Goal: Task Accomplishment & Management: Complete application form

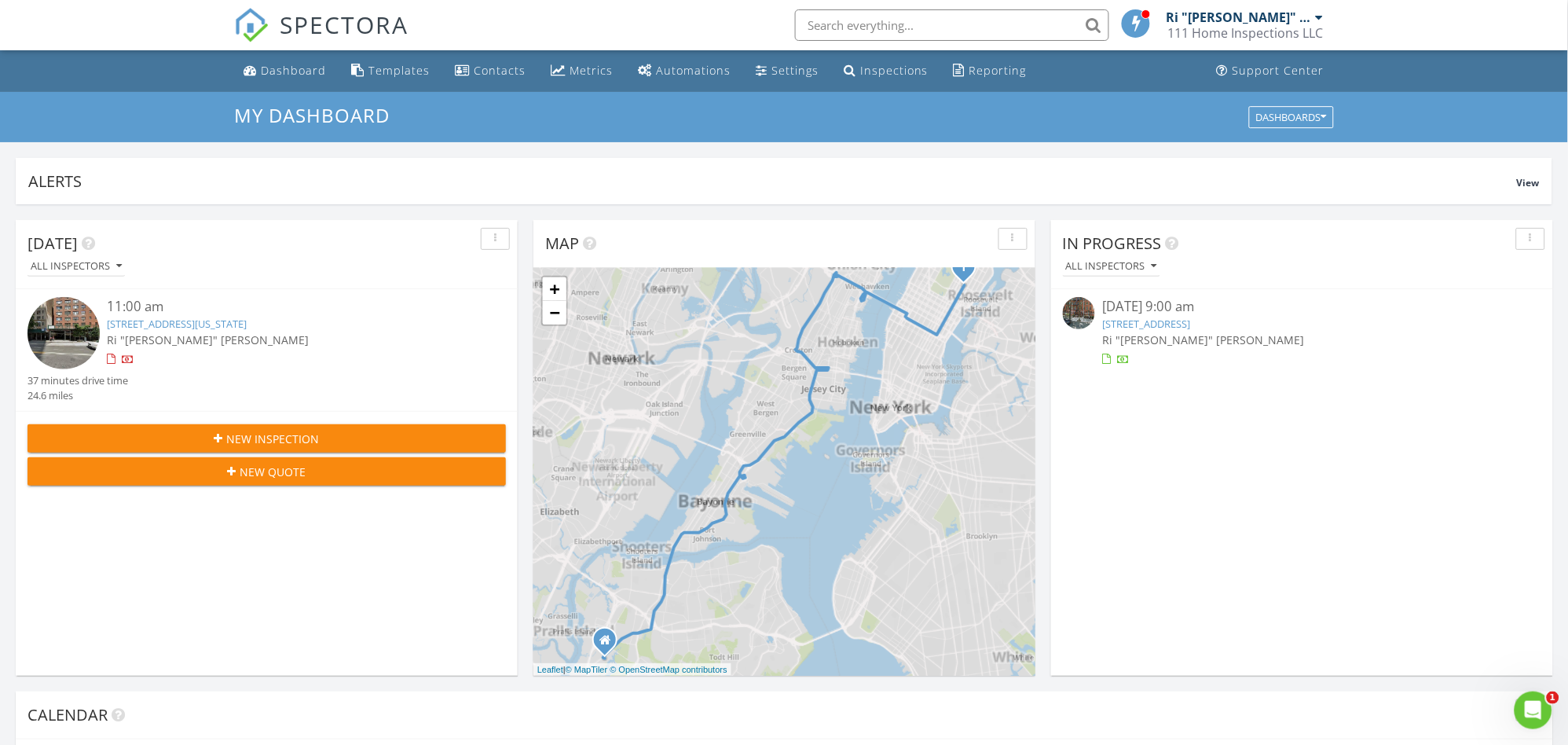
click at [336, 436] on div "New Inspection" at bounding box center [267, 439] width 453 height 16
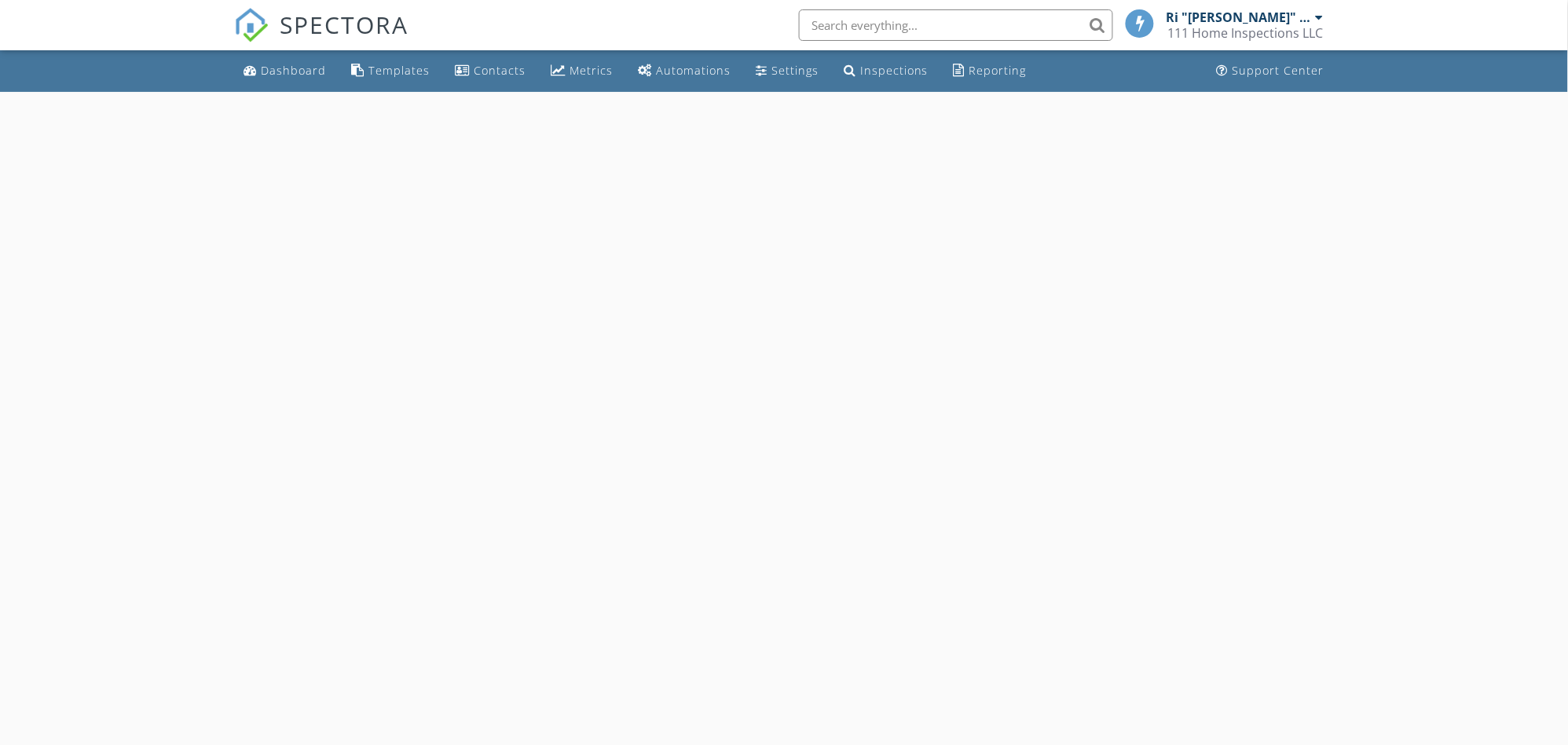
select select "7"
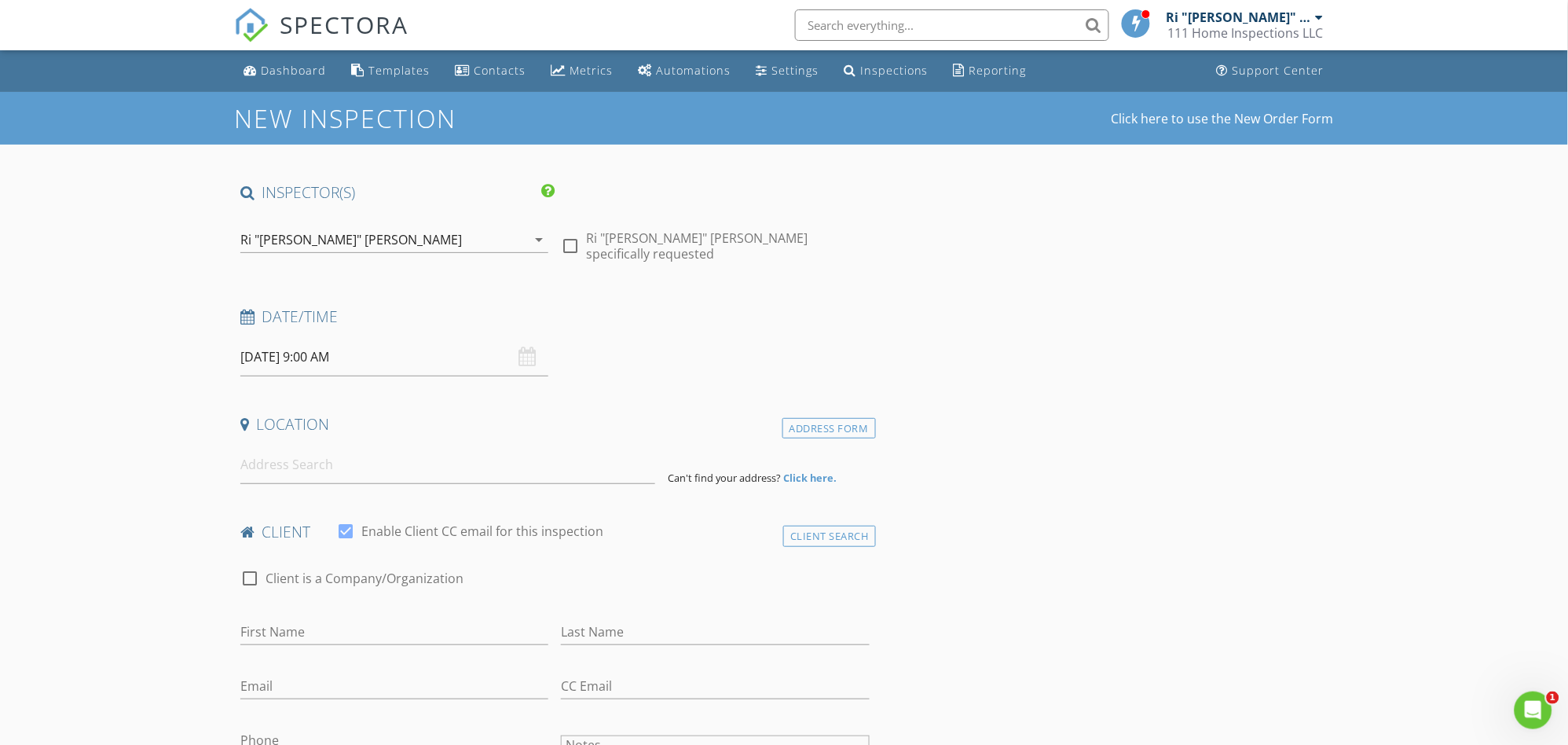
click at [378, 356] on input "08/29/2025 9:00 AM" at bounding box center [394, 356] width 308 height 39
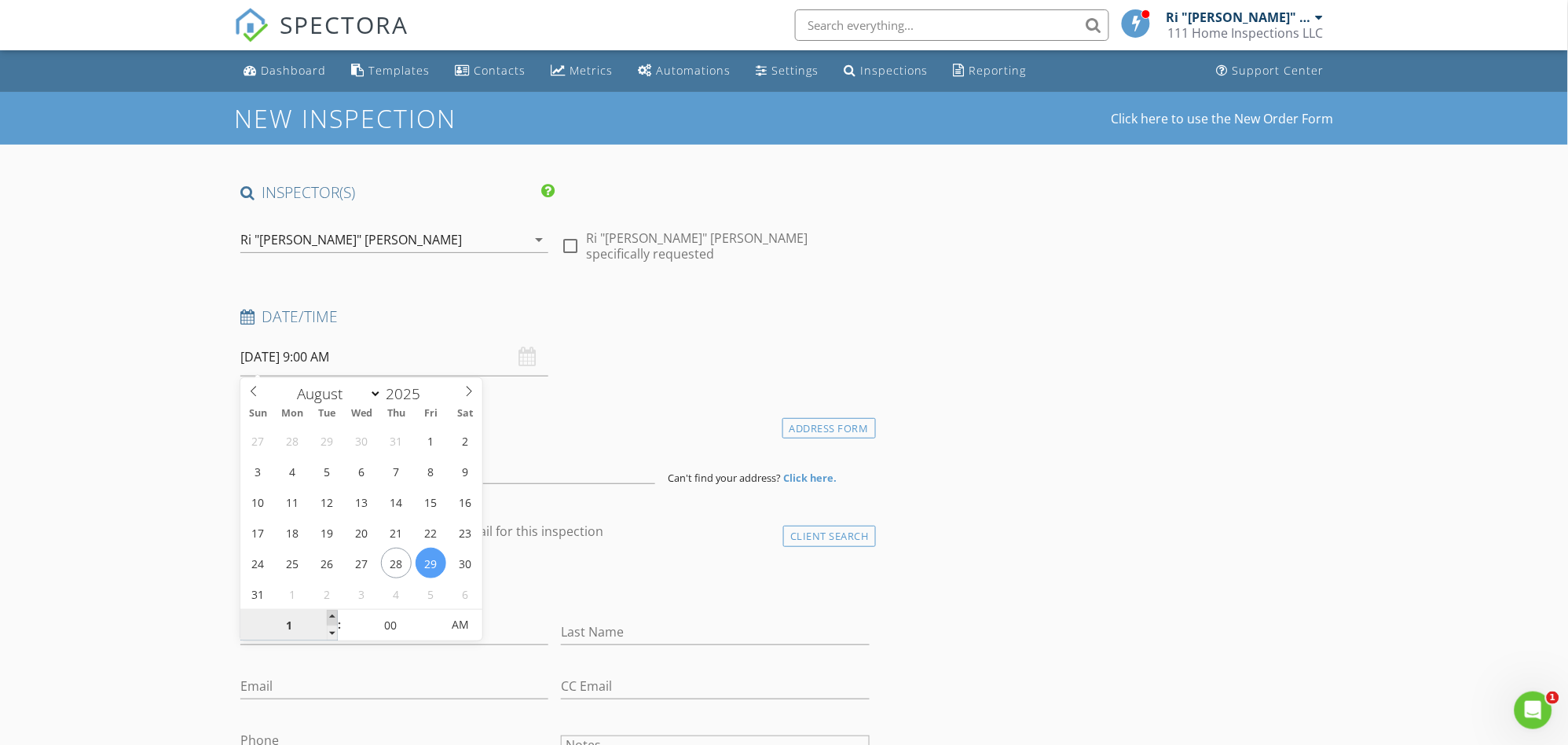
type input "10"
type input "[DATE] 10:00 AM"
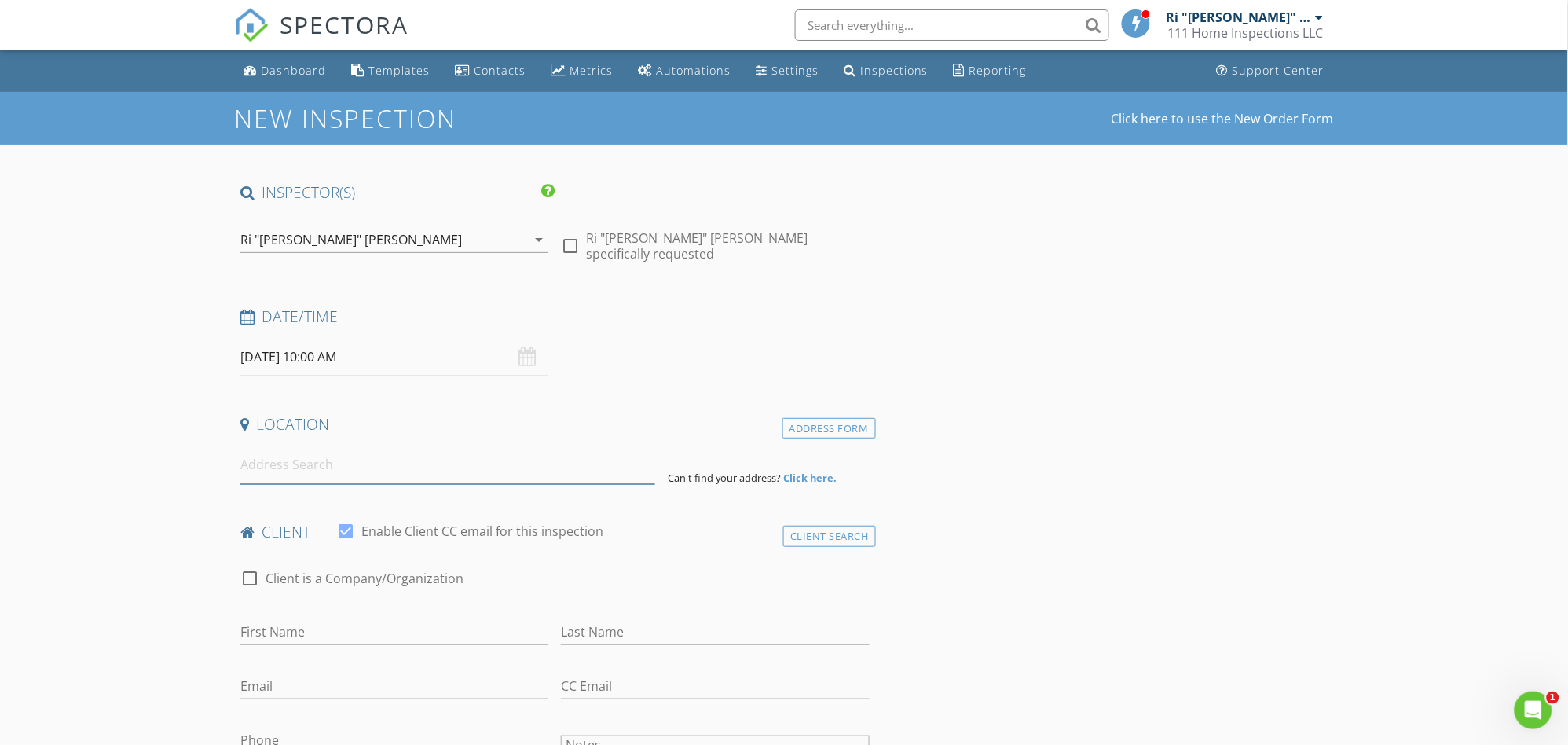
click at [316, 470] on input at bounding box center [448, 464] width 415 height 39
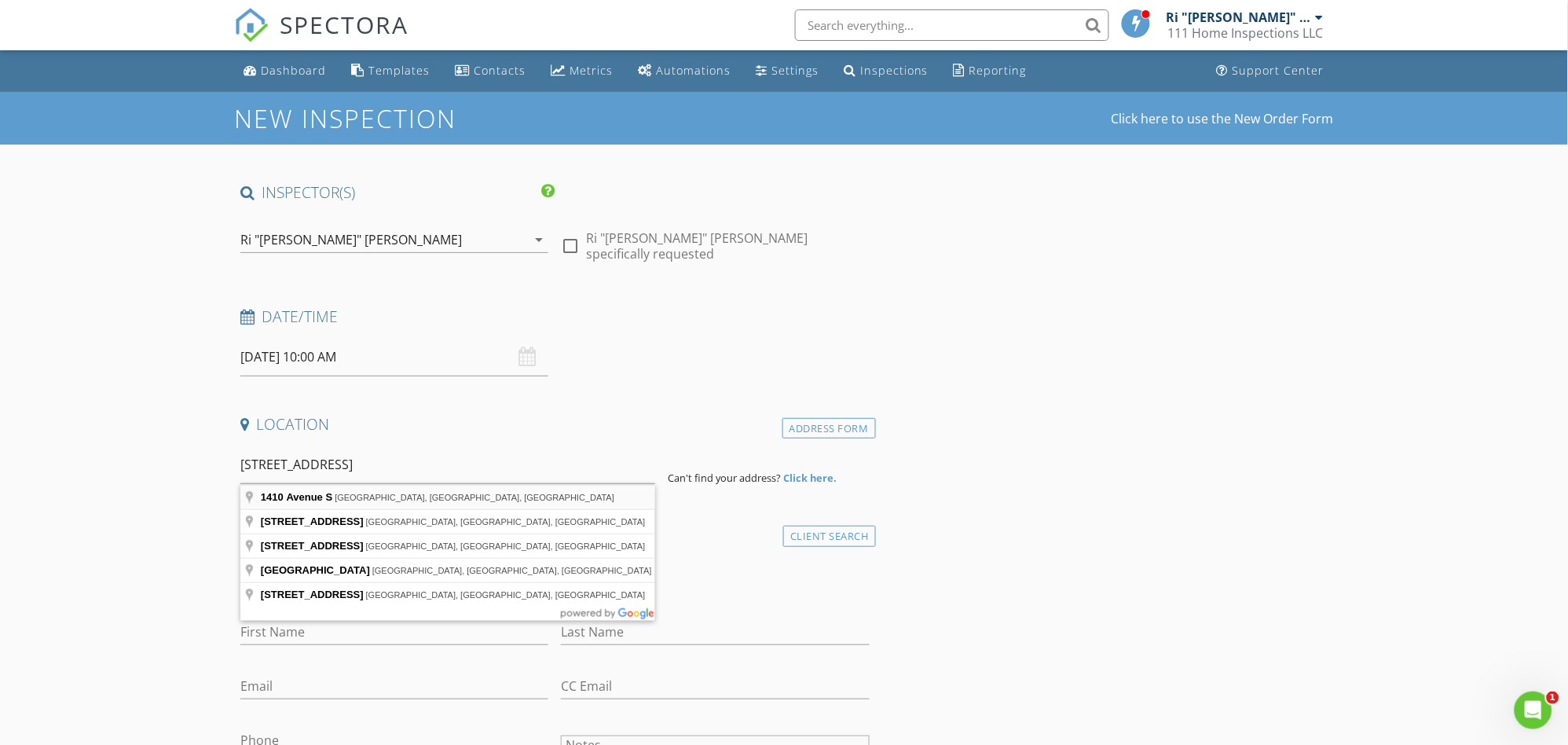
type input "1410 Avenue S, Brooklyn, NY, USA"
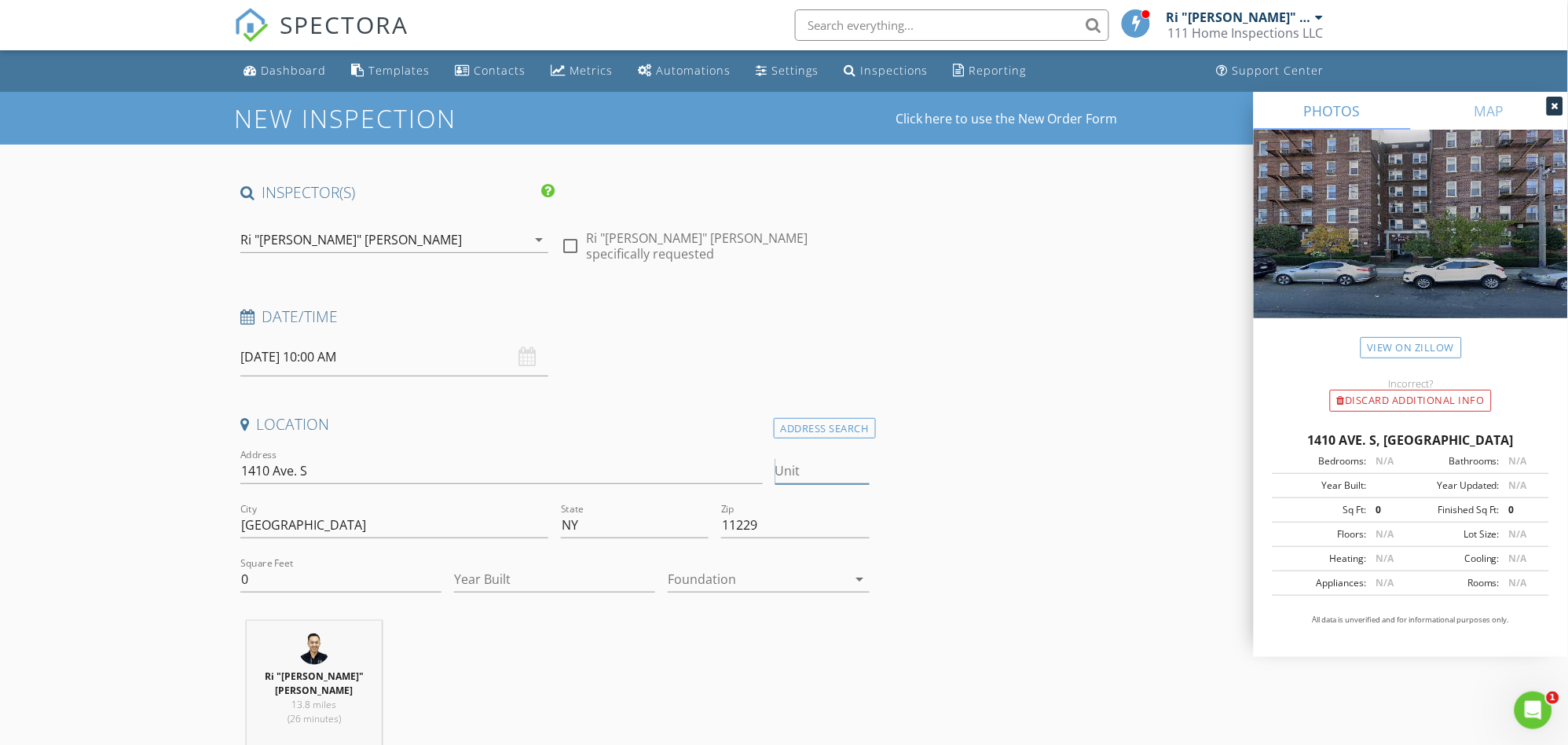
click at [806, 471] on input "Unit" at bounding box center [822, 471] width 94 height 26
type input "#1A"
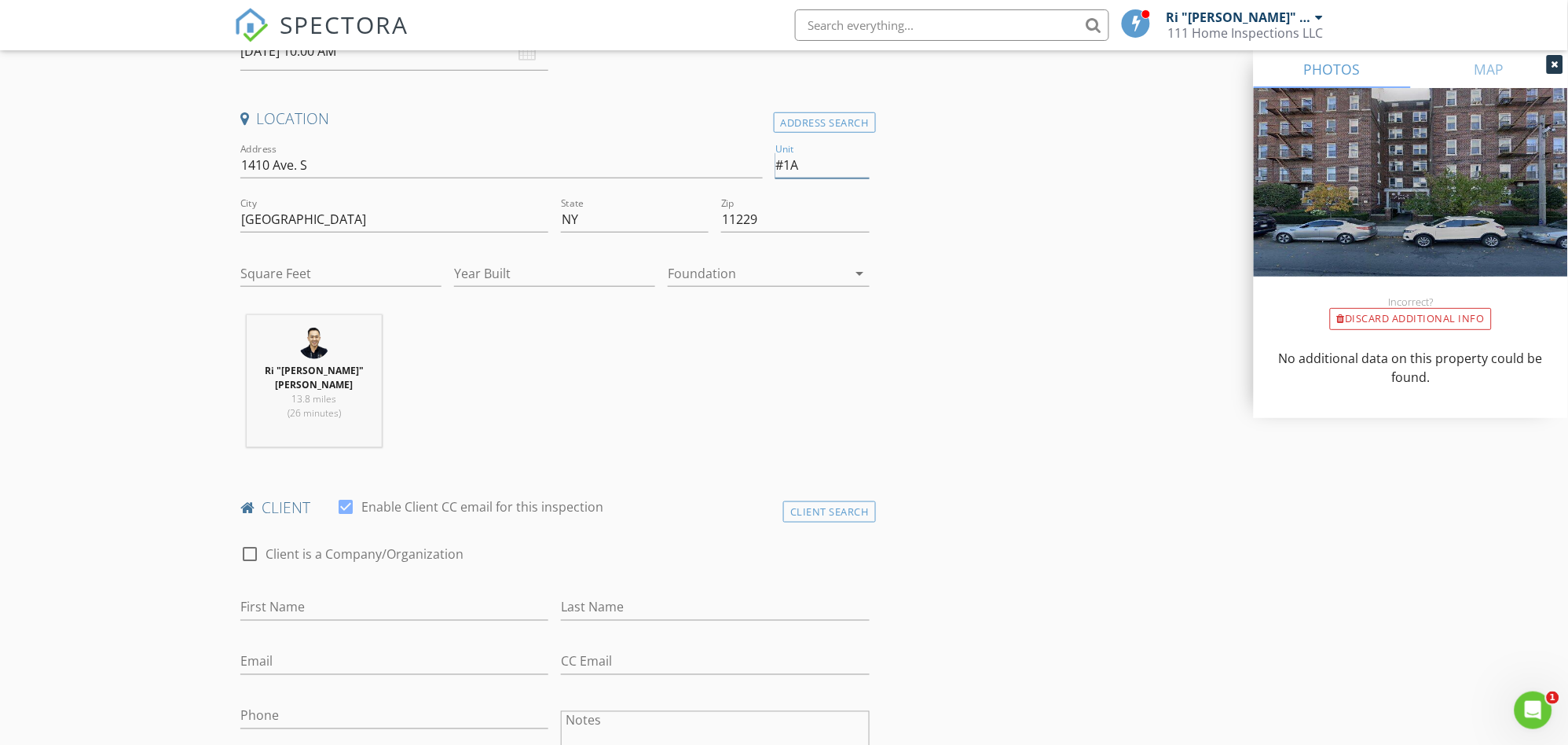
scroll to position [349, 0]
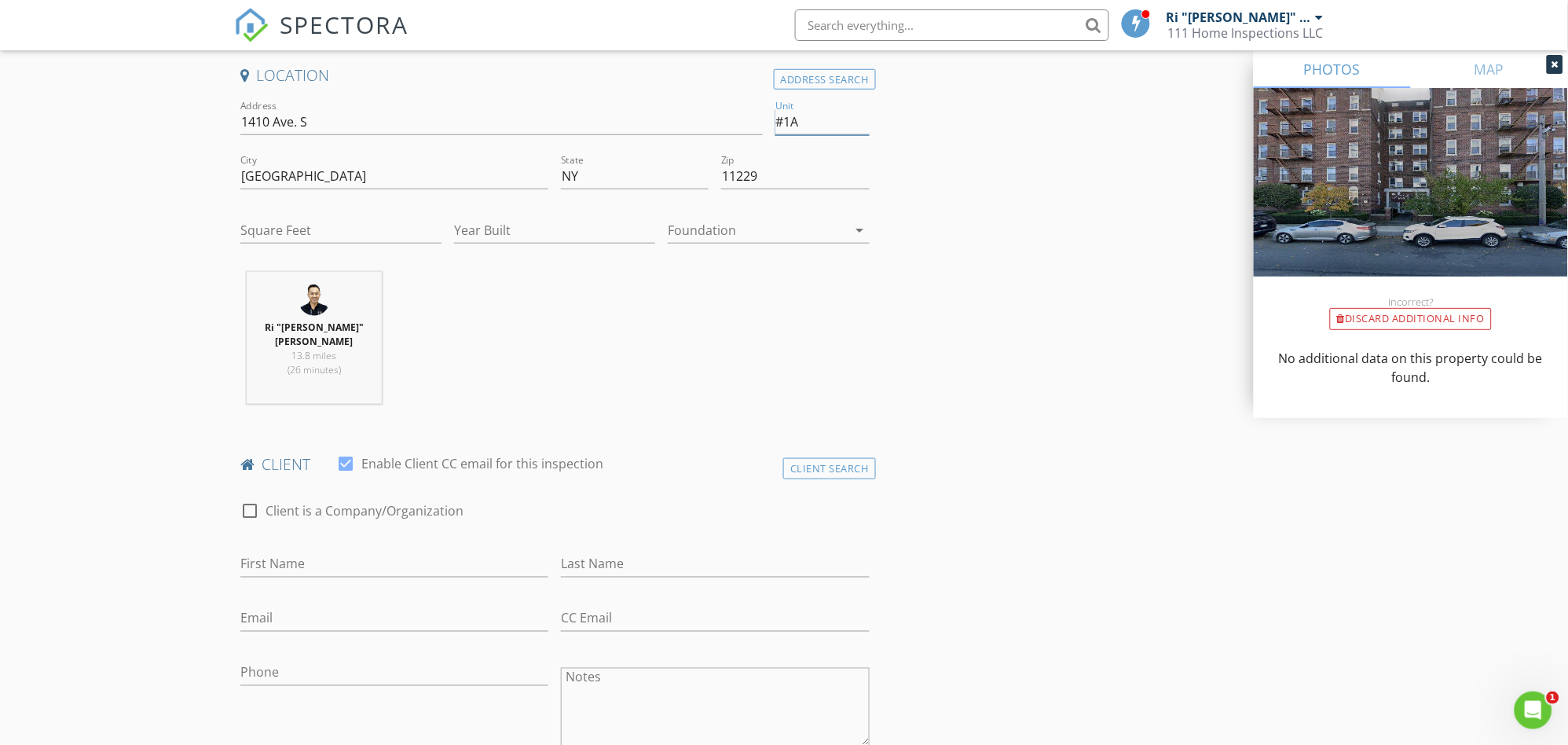
type input "#1A"
click at [272, 551] on input "First Name" at bounding box center [394, 564] width 308 height 26
type input "[PERSON_NAME]"
click at [329, 551] on input "[PERSON_NAME]" at bounding box center [394, 564] width 308 height 26
click at [680, 542] on div "Last Name" at bounding box center [715, 568] width 308 height 51
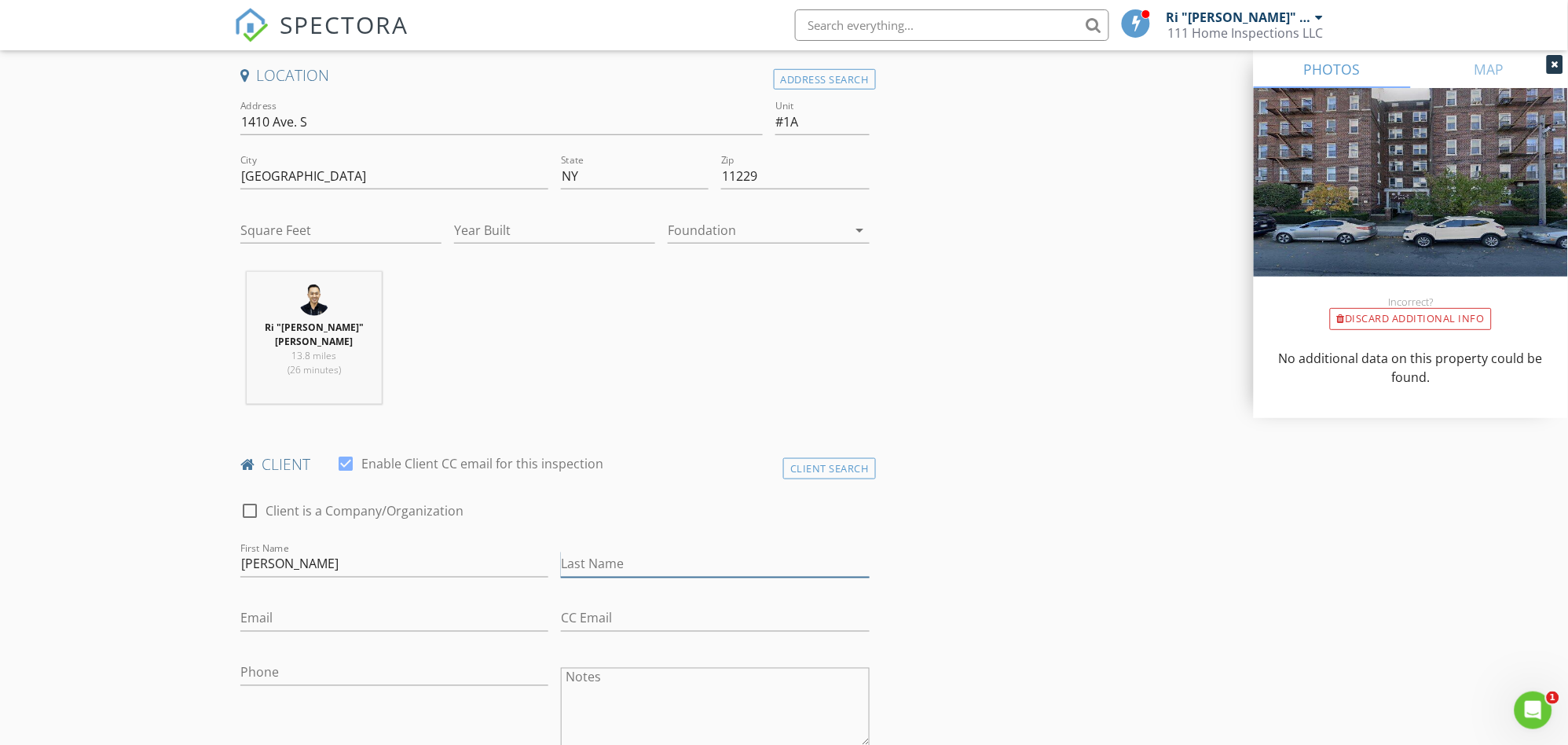
click at [678, 551] on input "Last Name" at bounding box center [715, 564] width 308 height 26
type input "[PERSON_NAME]"
click at [407, 605] on input "Email" at bounding box center [394, 619] width 308 height 26
type input "Njuly@yahoo.com"
click at [338, 660] on input "Phone" at bounding box center [394, 673] width 308 height 26
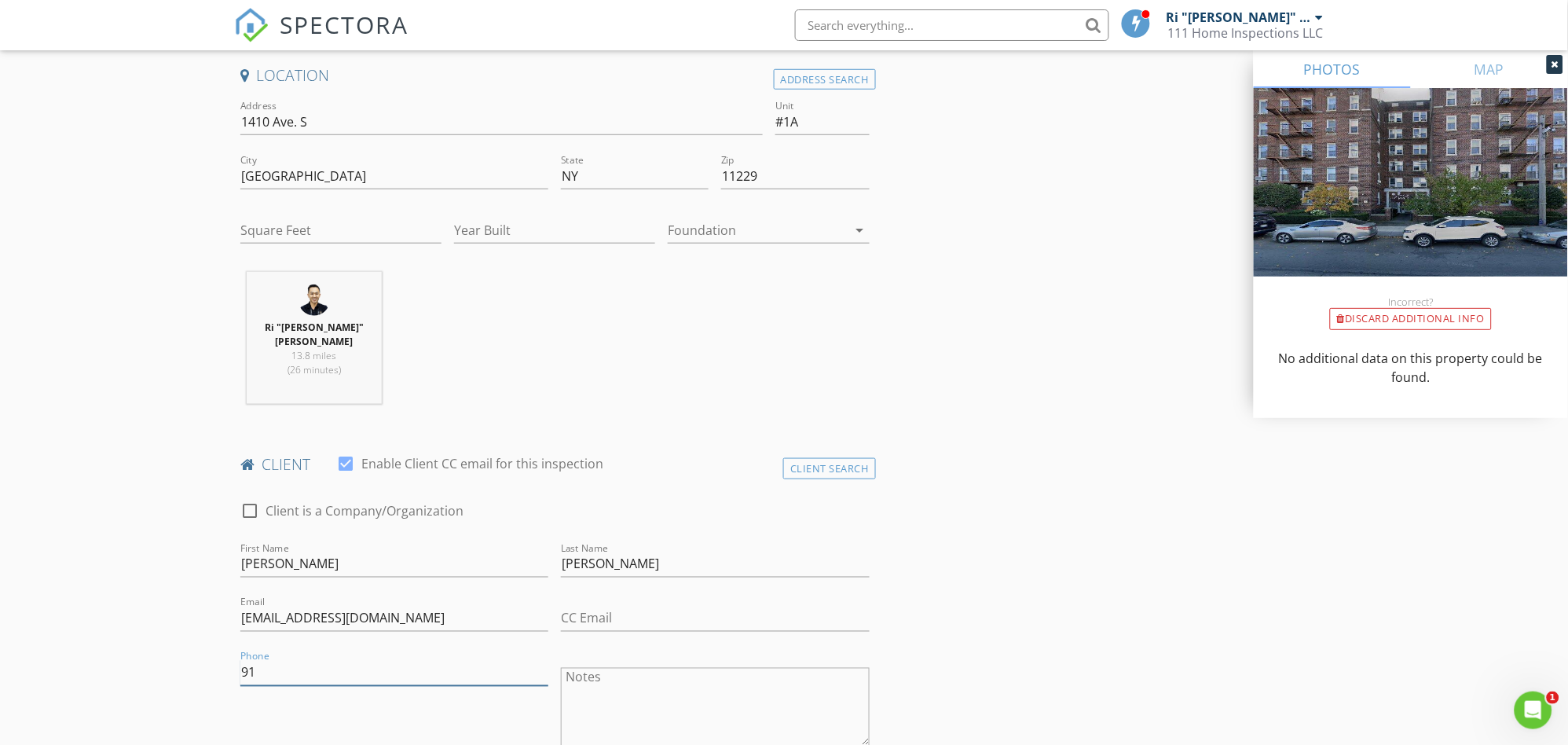
type input "9"
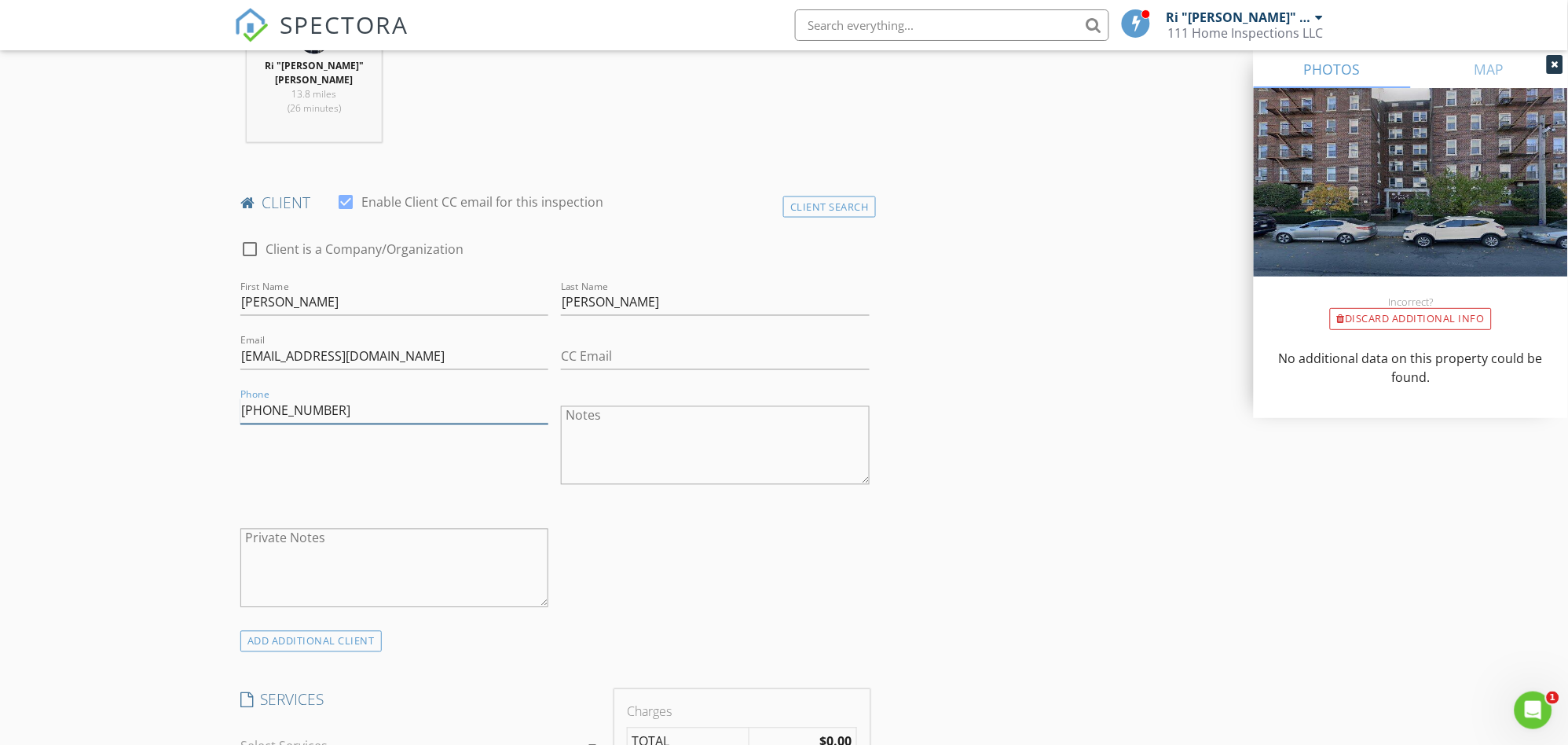
scroll to position [785, 0]
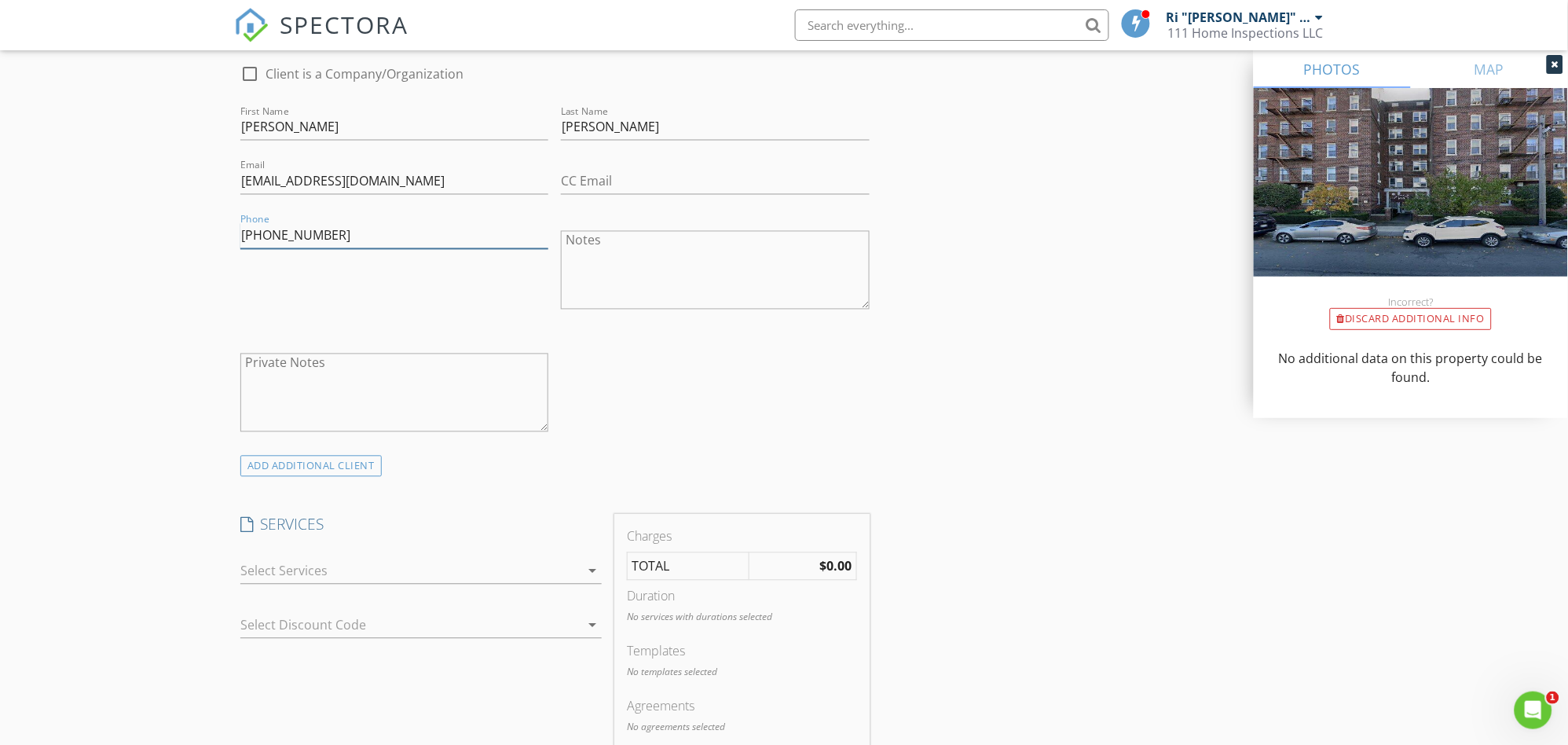
type input "[PHONE_NUMBER]"
click at [432, 562] on div at bounding box center [410, 571] width 339 height 25
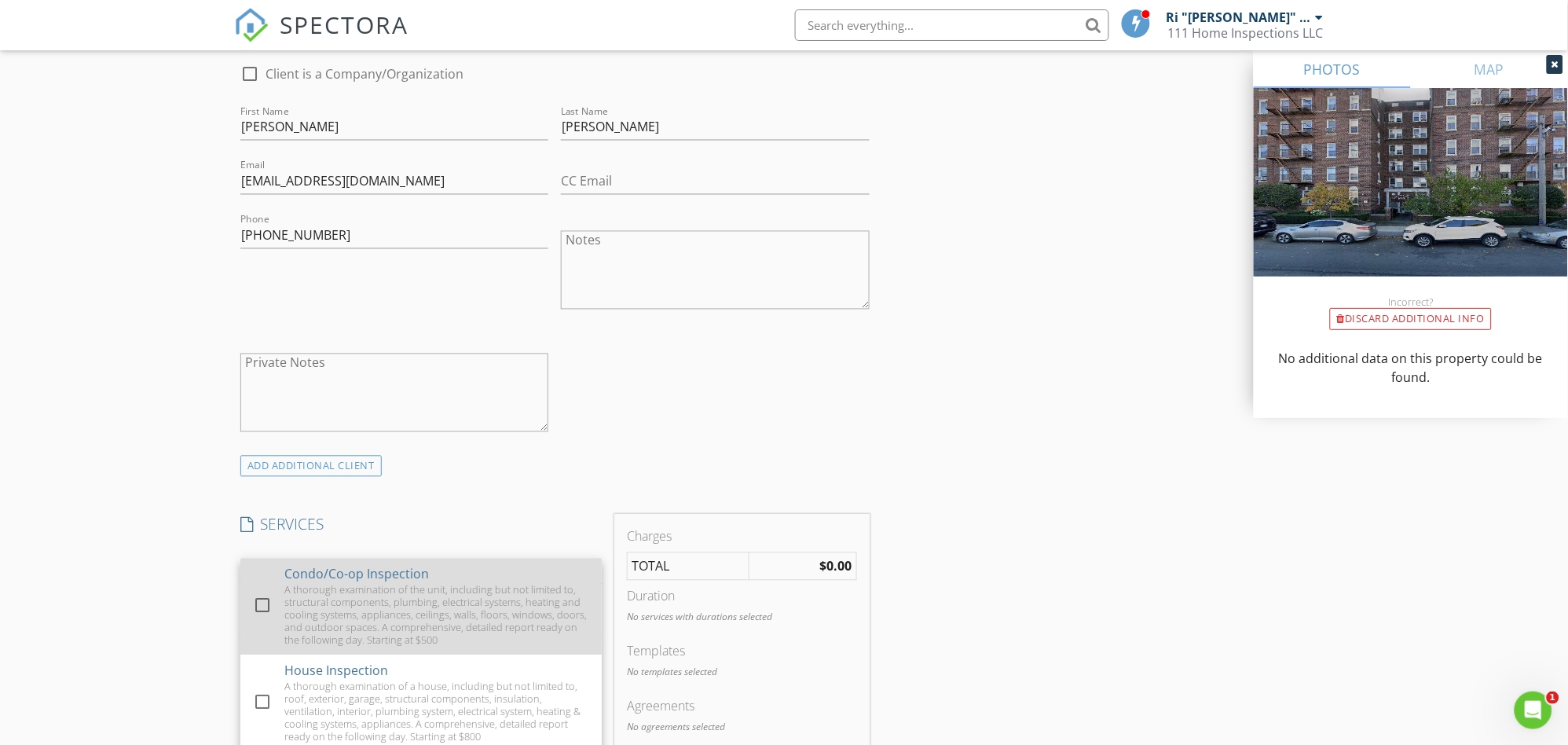
click at [388, 589] on div "A thorough examination of the unit, including but not limited to, structural co…" at bounding box center [436, 615] width 305 height 63
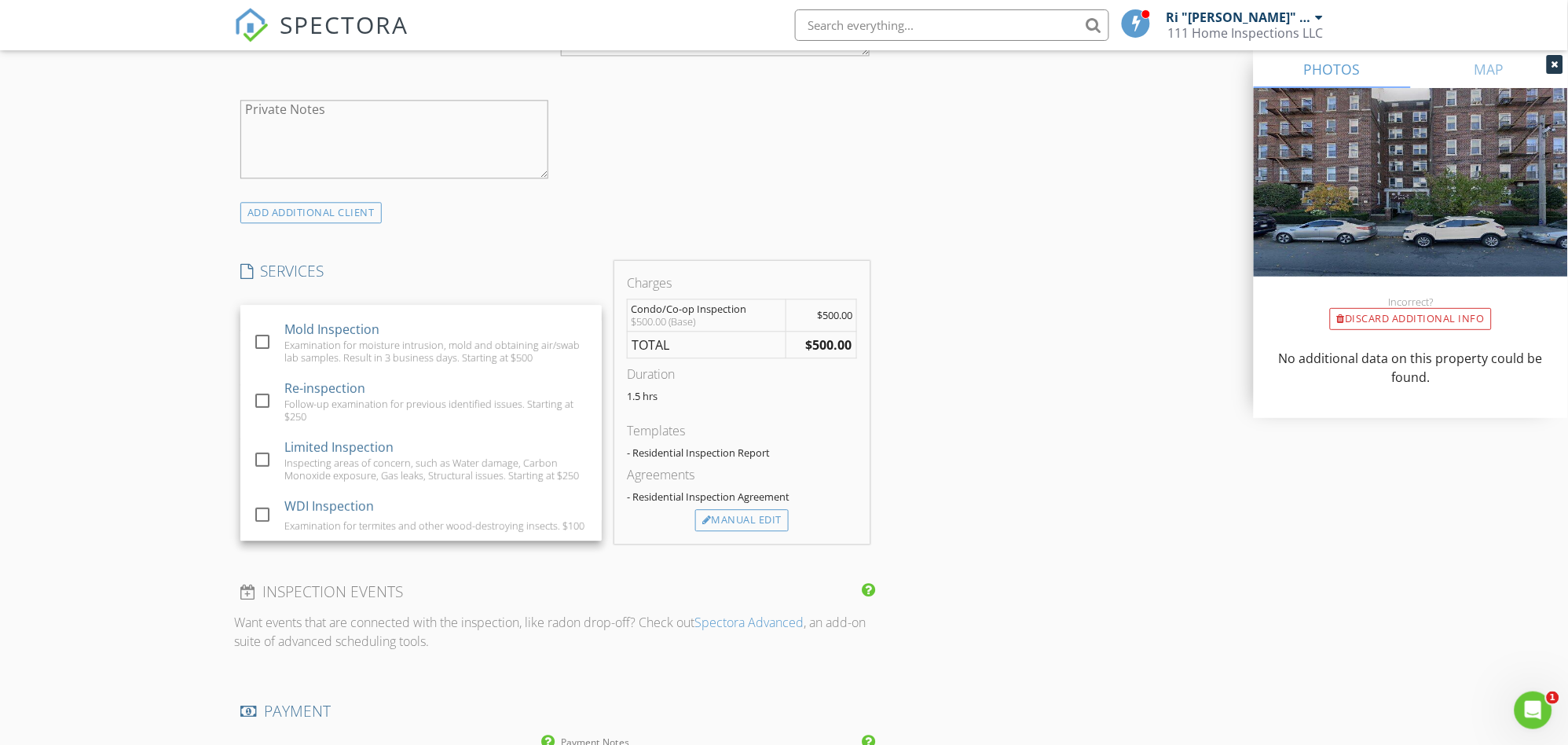
scroll to position [1047, 0]
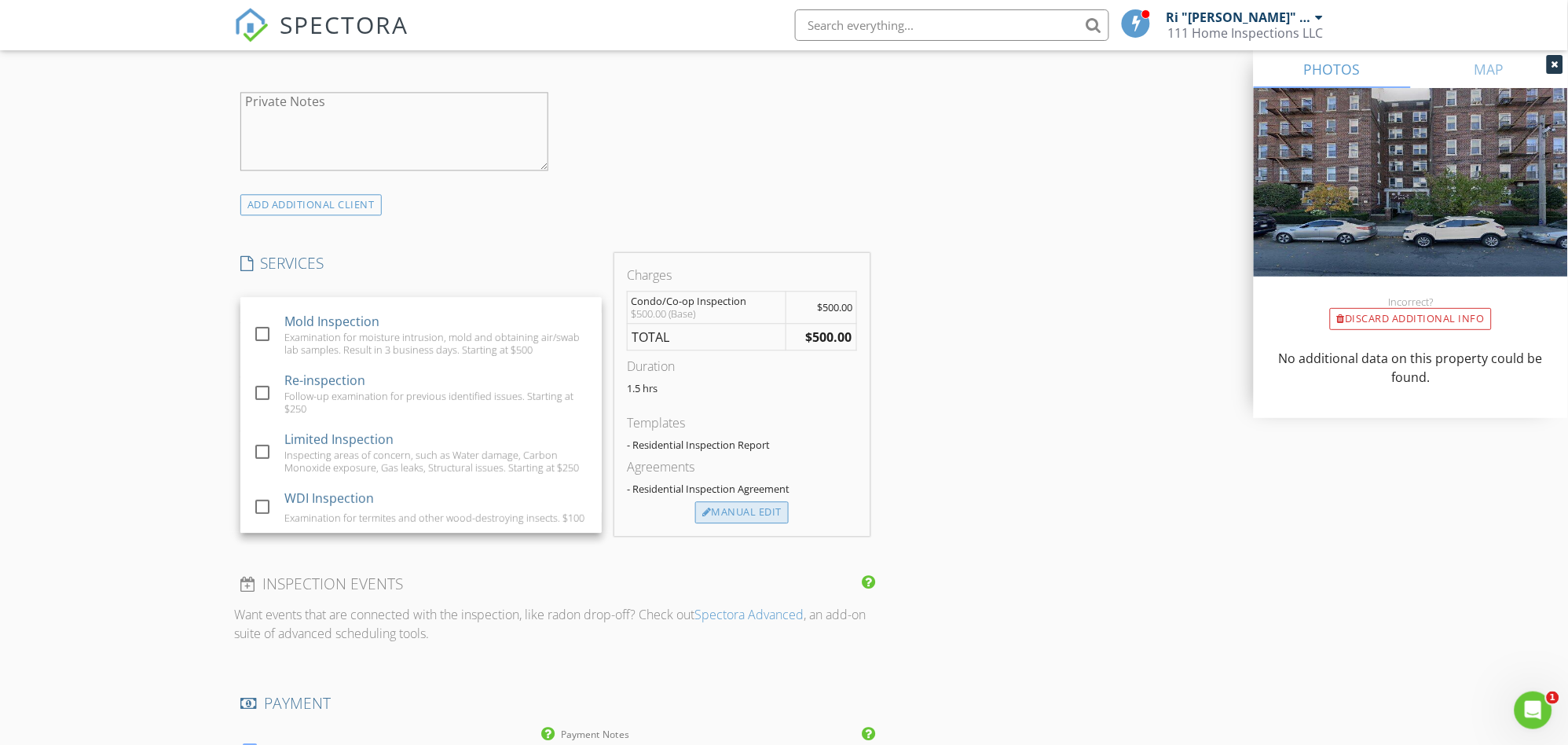
click at [750, 501] on div "Manual Edit" at bounding box center [742, 512] width 94 height 22
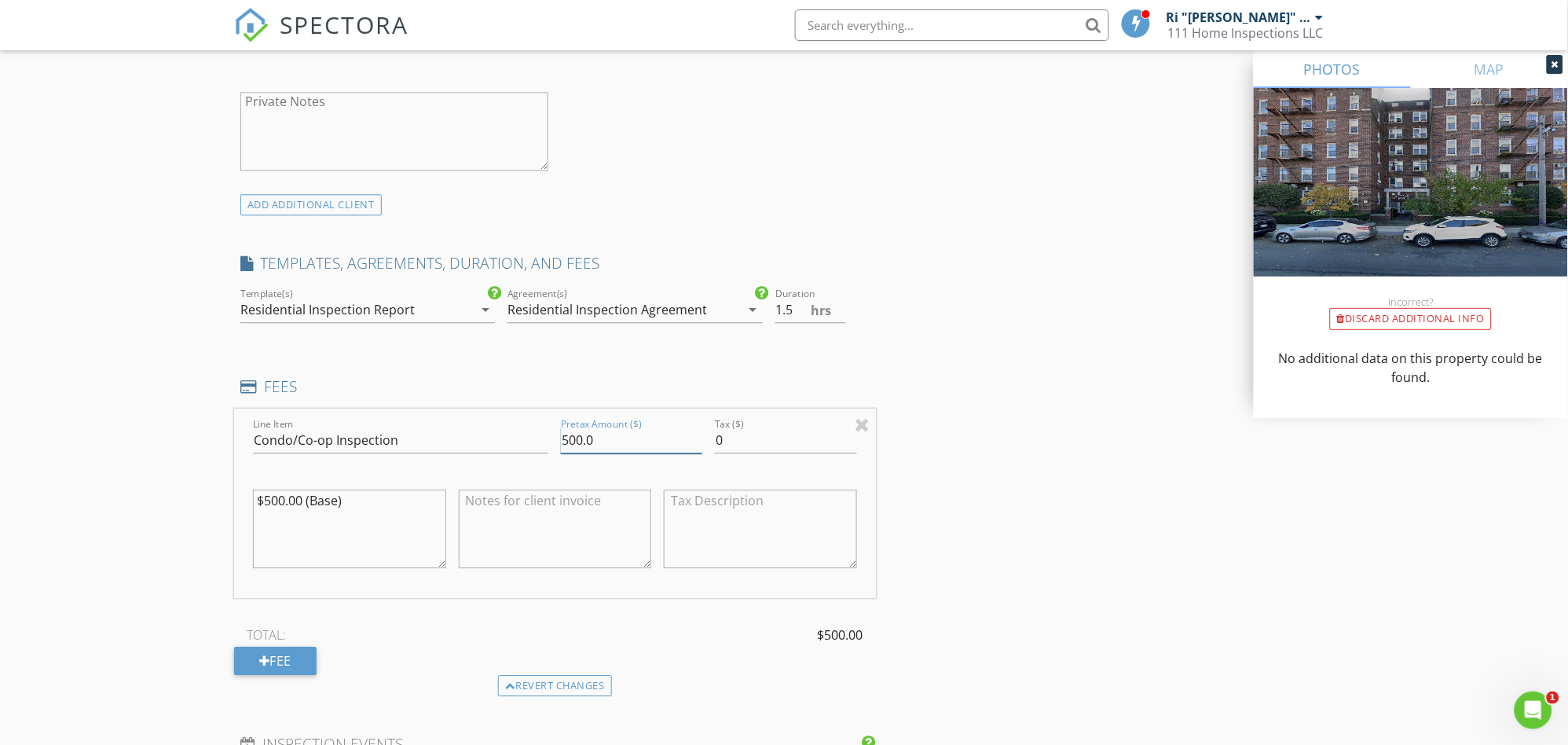
drag, startPoint x: 618, startPoint y: 435, endPoint x: 482, endPoint y: 435, distance: 136.0
click at [482, 435] on div "Line Item Condo/Co-op Inspection Pretax Amount ($) 500.0 Tax ($) 0 $500.00 (Bas…" at bounding box center [554, 503] width 641 height 189
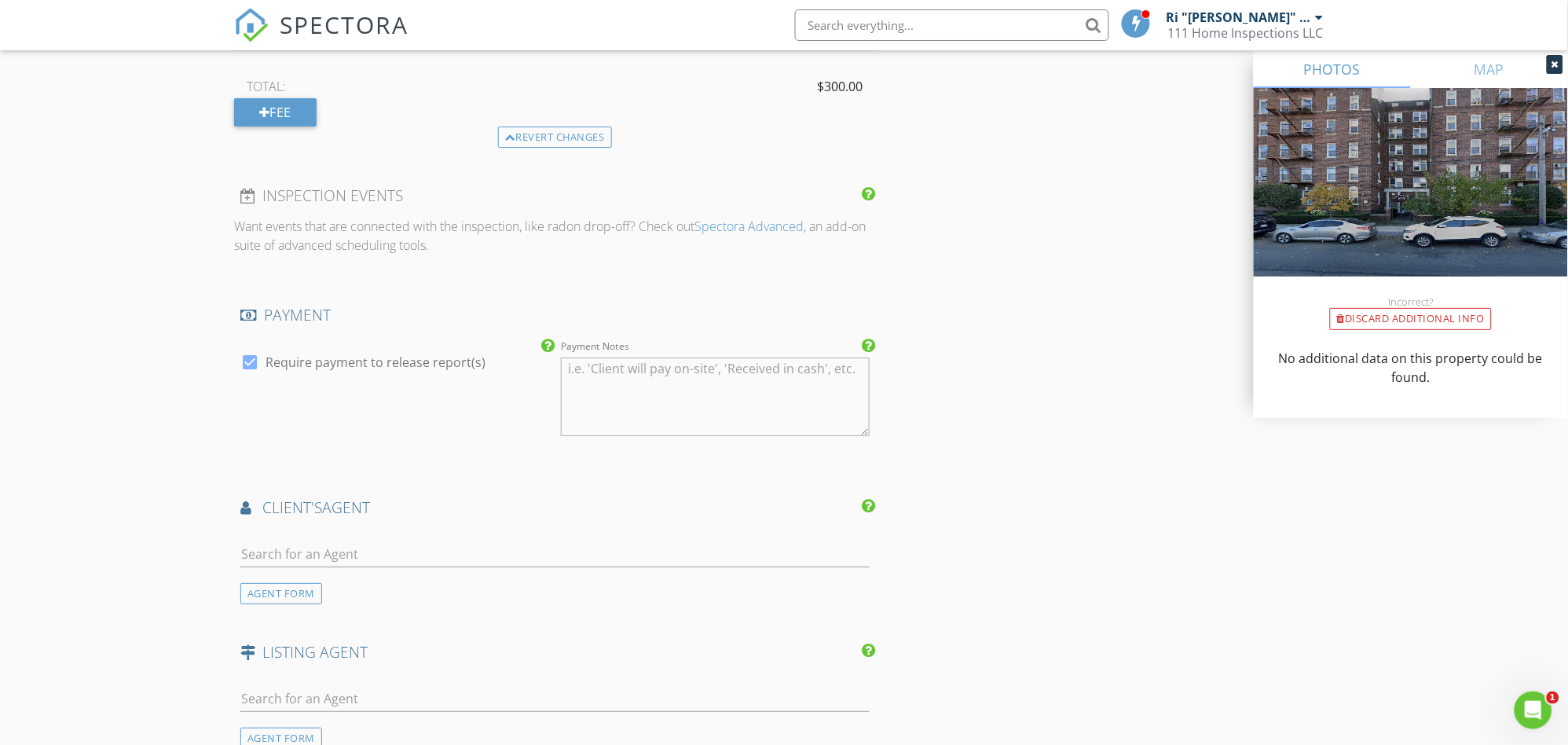
scroll to position [1833, 0]
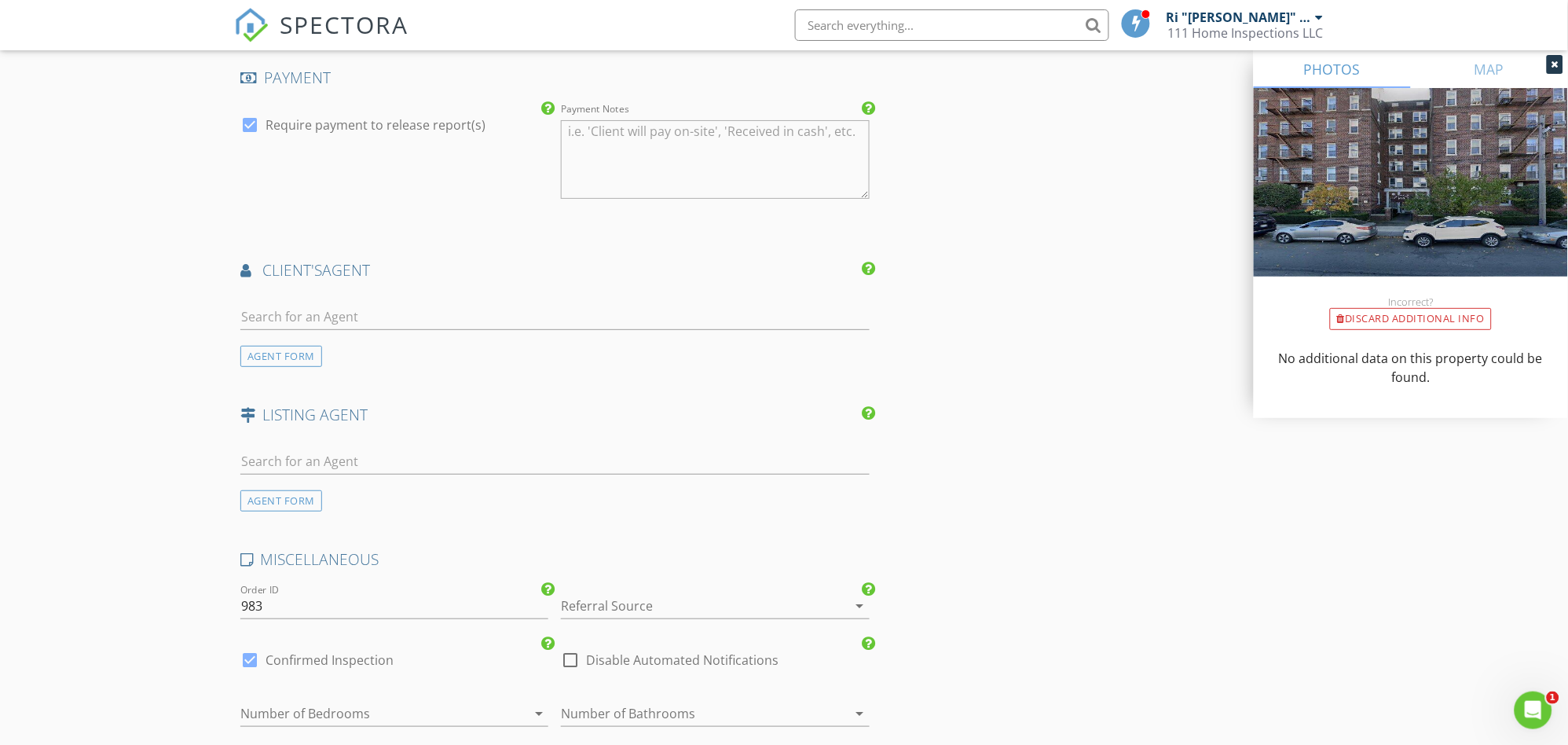
type input "300"
click at [698, 593] on div at bounding box center [692, 605] width 264 height 25
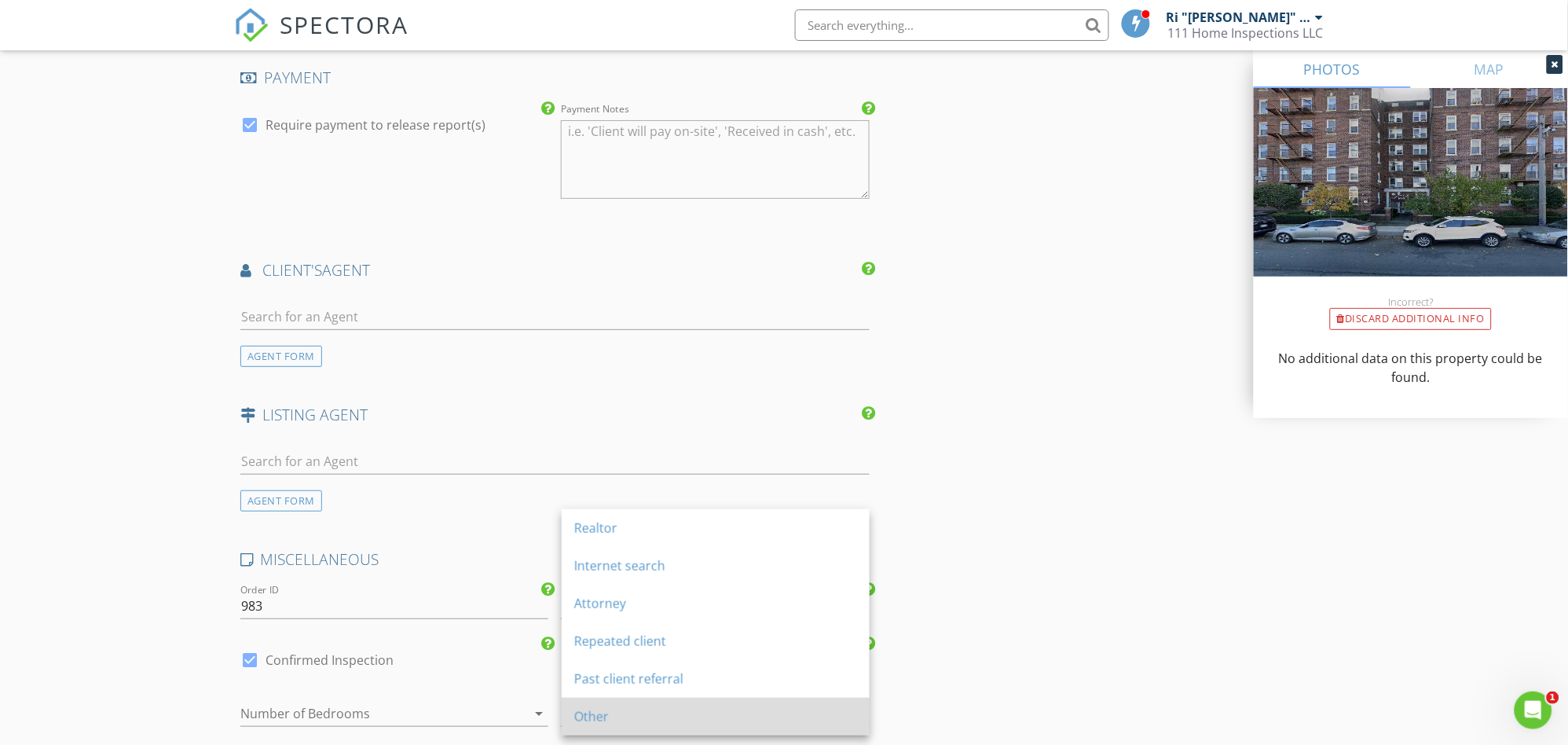
click at [638, 717] on div "Other" at bounding box center [715, 716] width 283 height 19
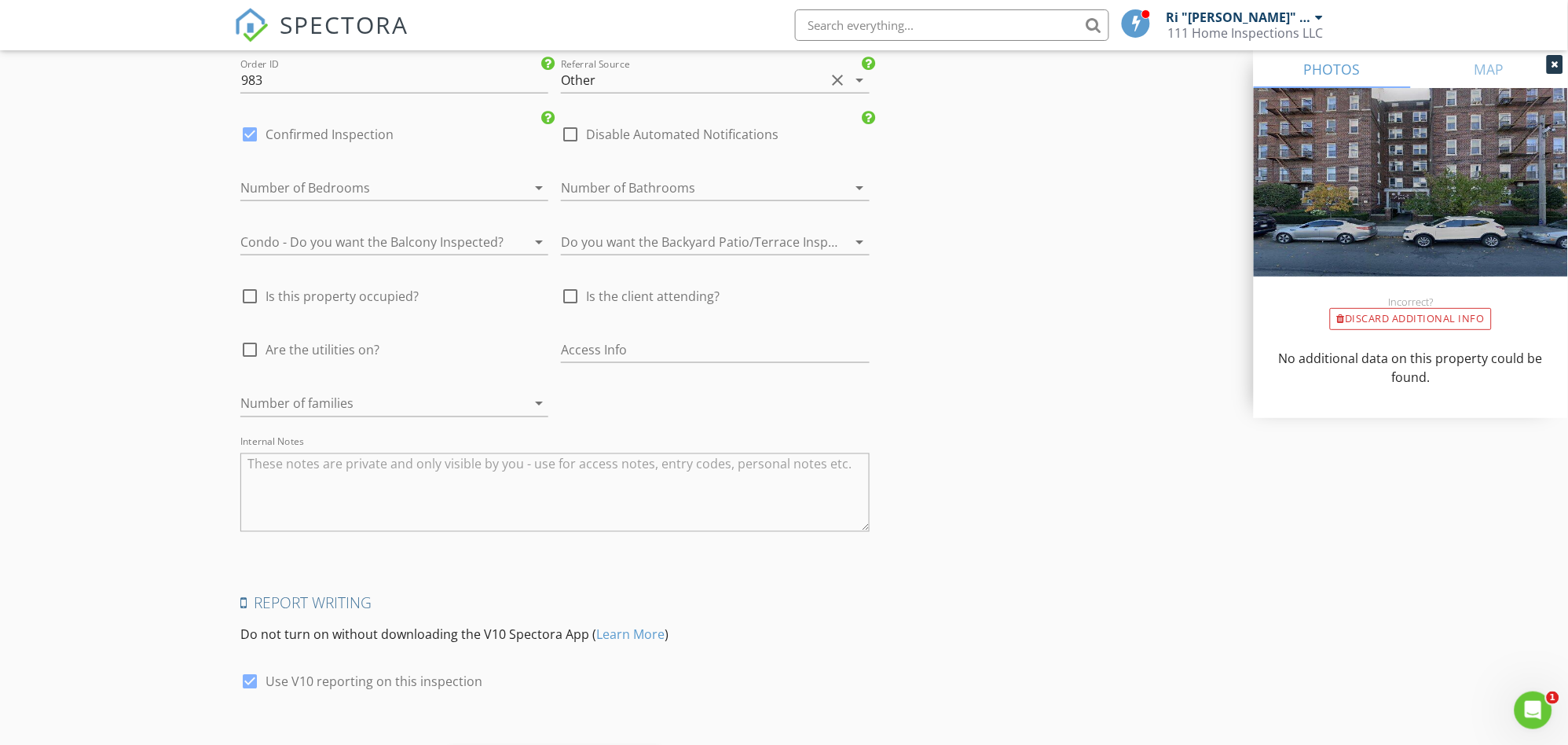
scroll to position [2437, 0]
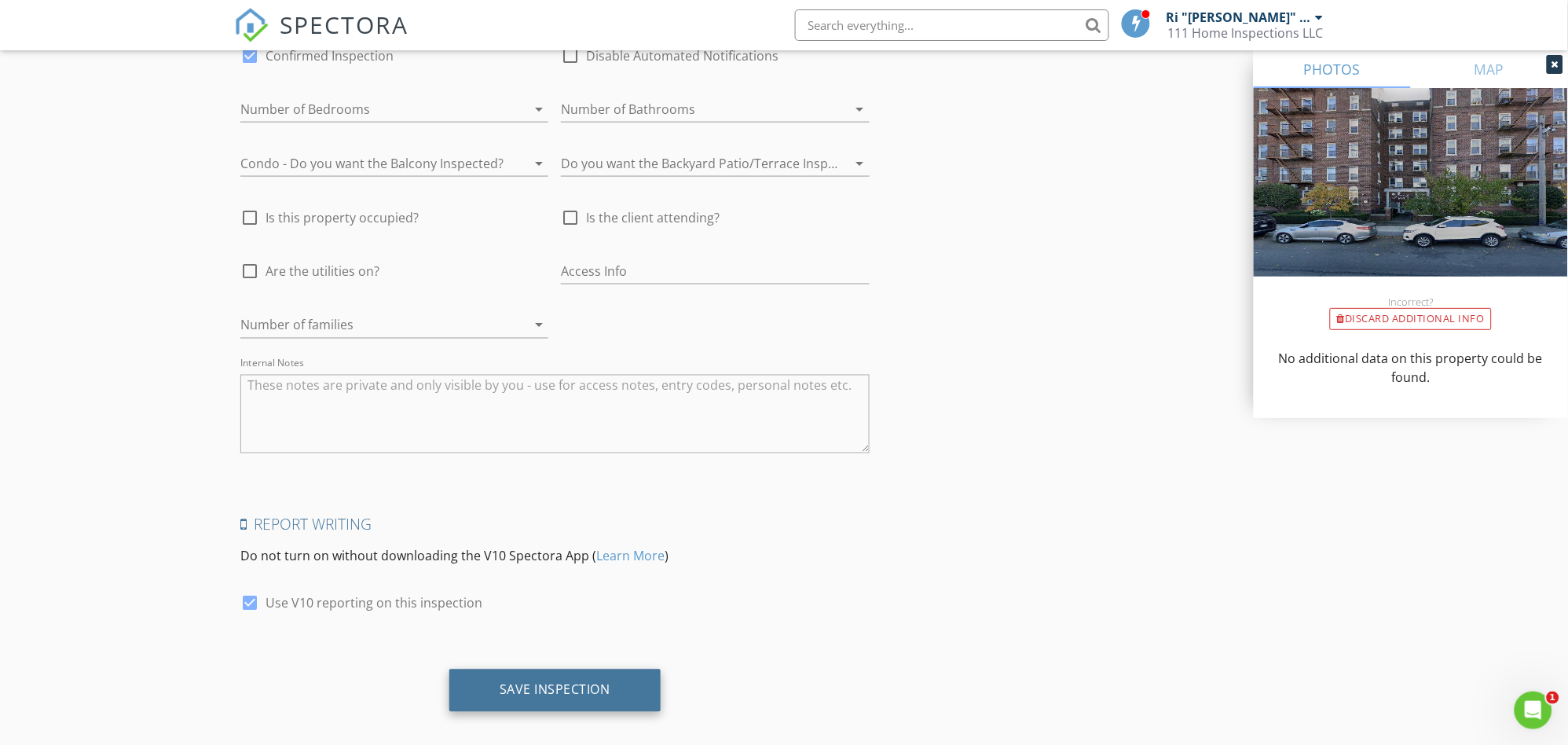
click at [586, 682] on div "Save Inspection" at bounding box center [554, 689] width 111 height 16
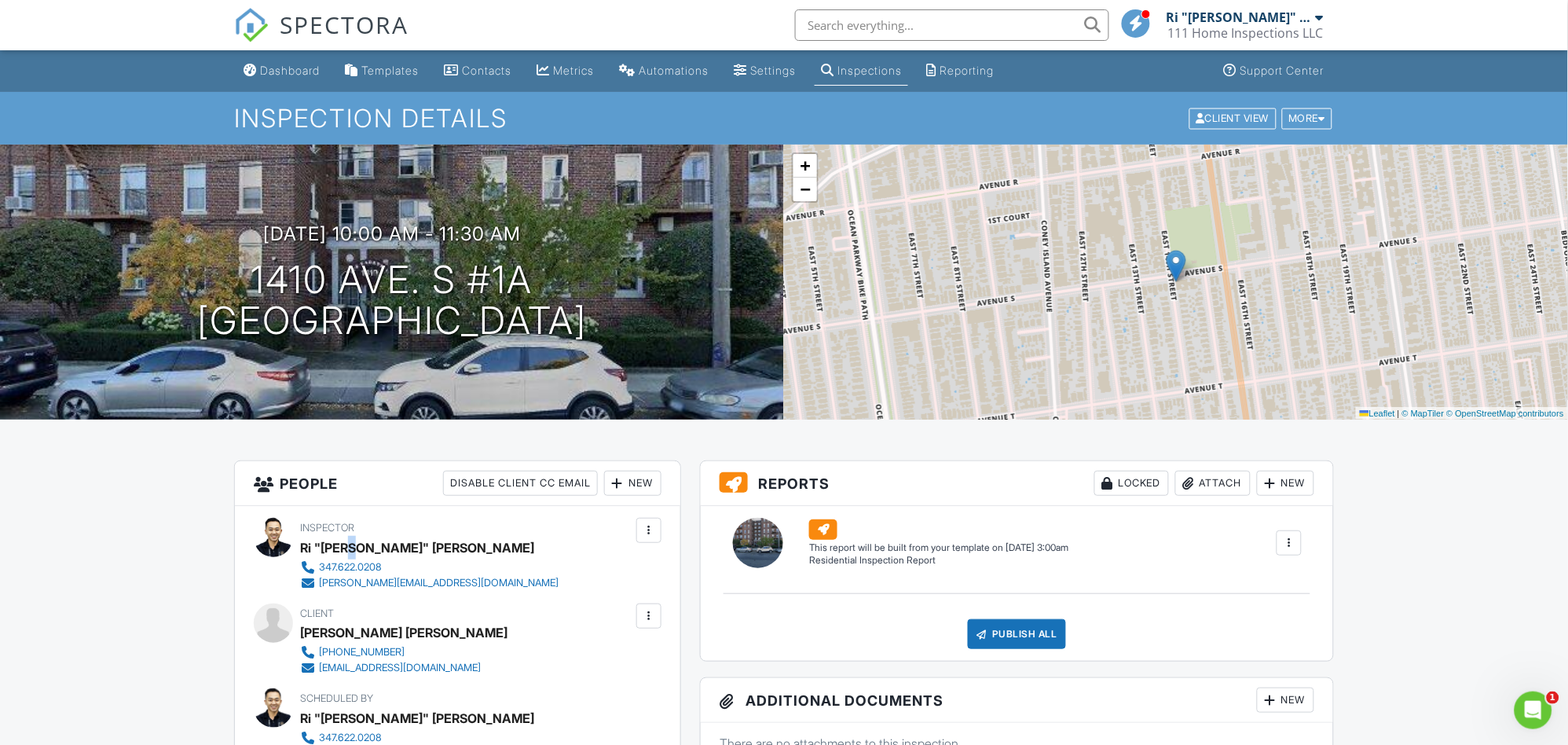
click at [361, 555] on div "Ri "[PERSON_NAME]" [PERSON_NAME]" at bounding box center [416, 547] width 234 height 24
